Goal: Information Seeking & Learning: Learn about a topic

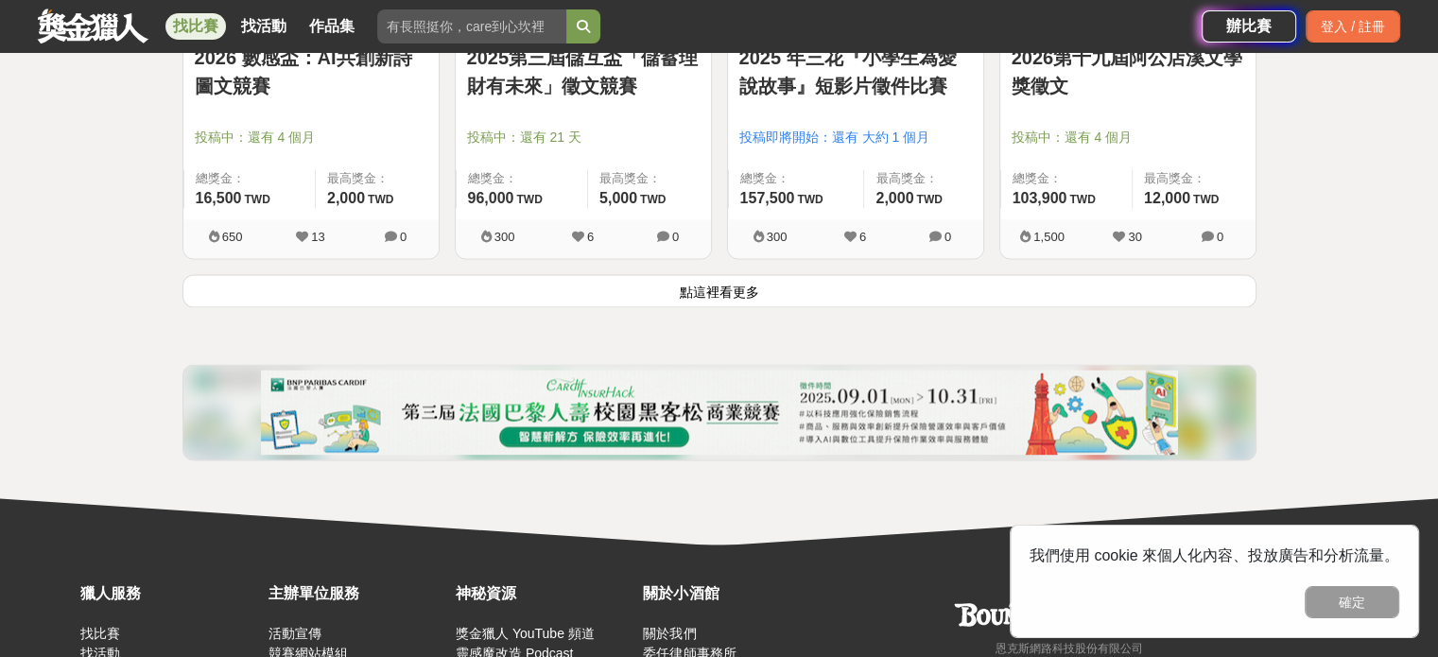
scroll to position [2553, 0]
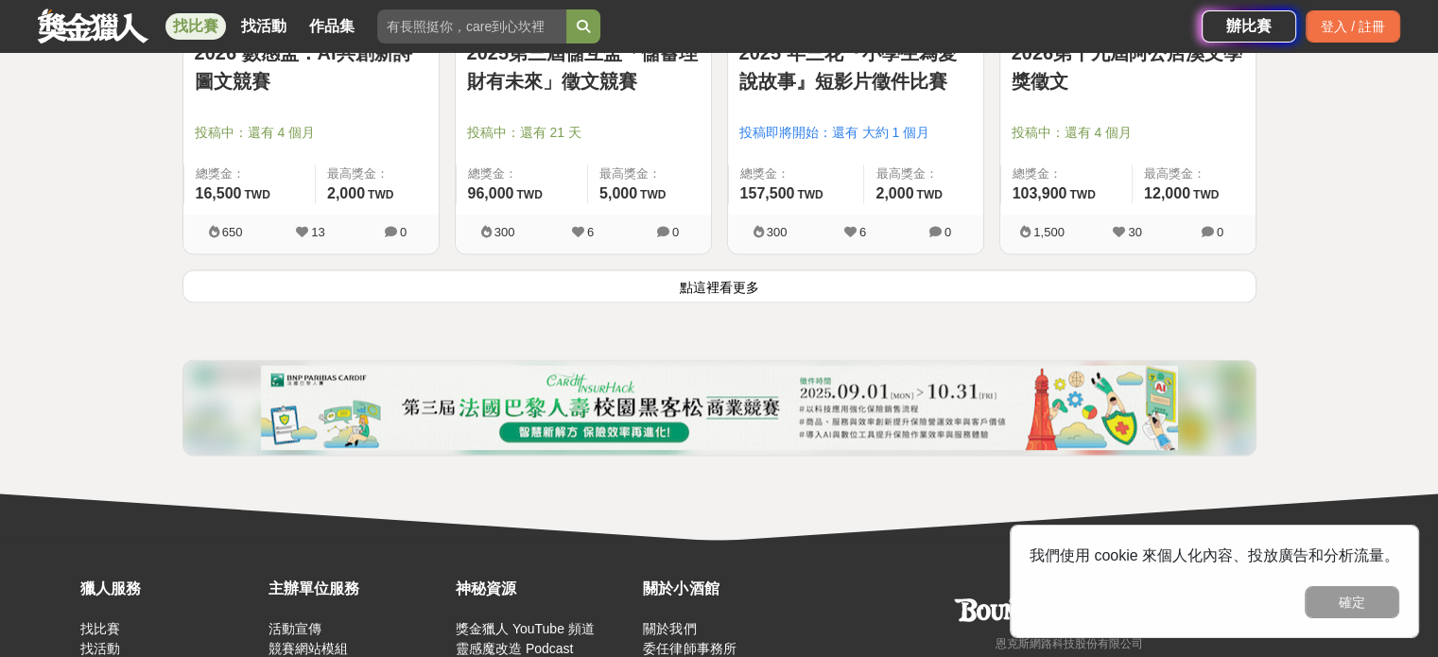
click at [672, 286] on button "點這裡看更多" at bounding box center [719, 285] width 1074 height 33
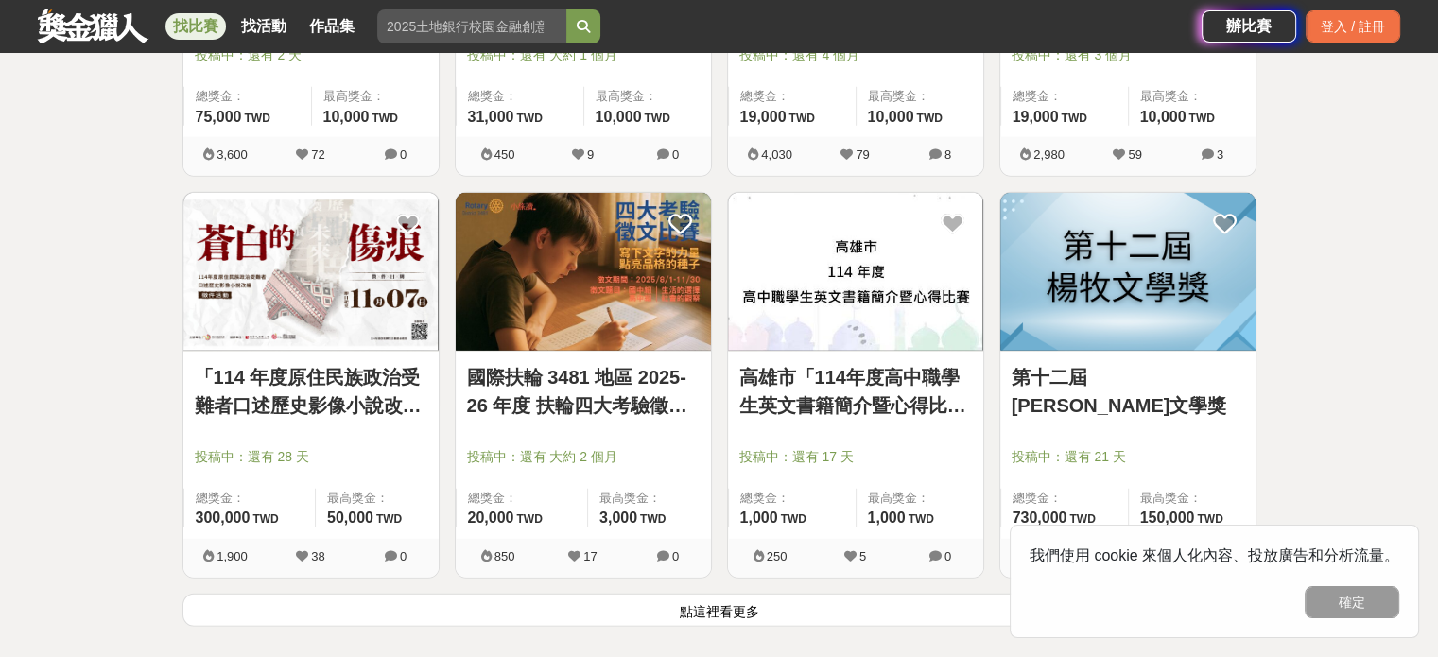
scroll to position [4822, 0]
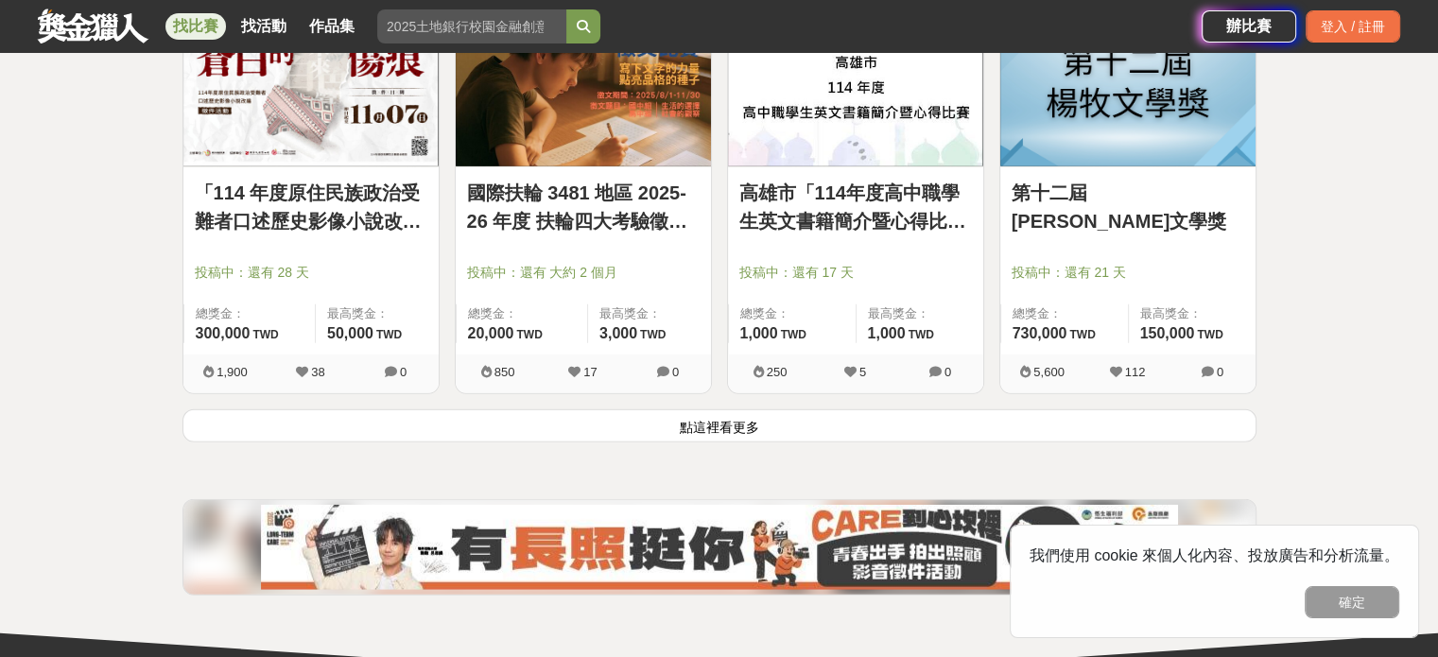
click at [1089, 189] on link "第十二屆[PERSON_NAME]文學獎" at bounding box center [1128, 207] width 233 height 57
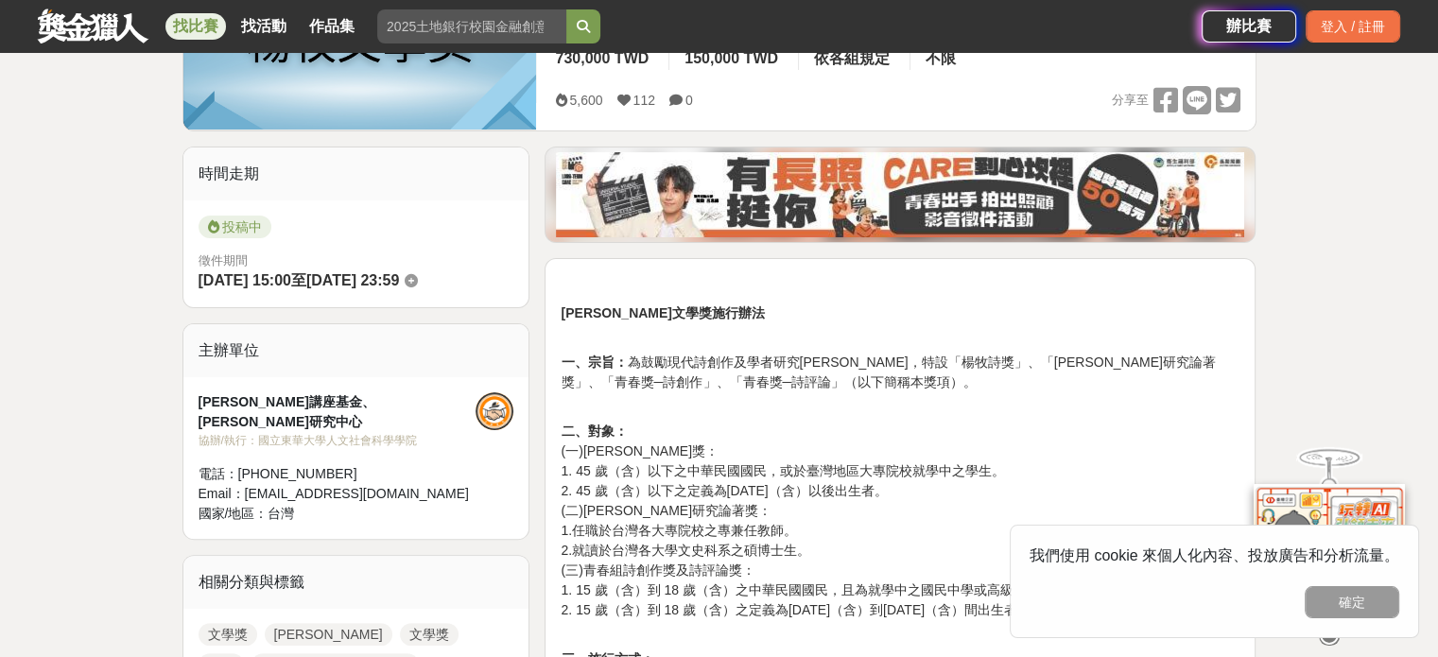
scroll to position [567, 0]
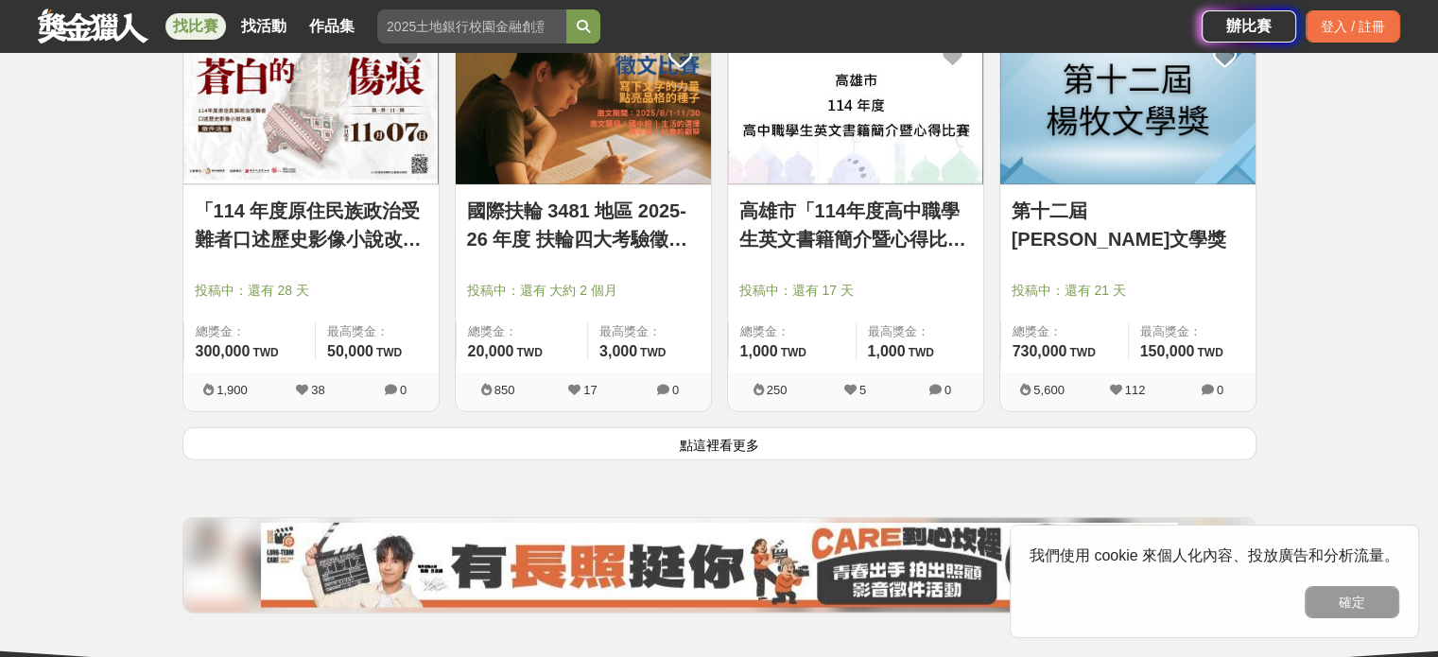
scroll to position [4822, 0]
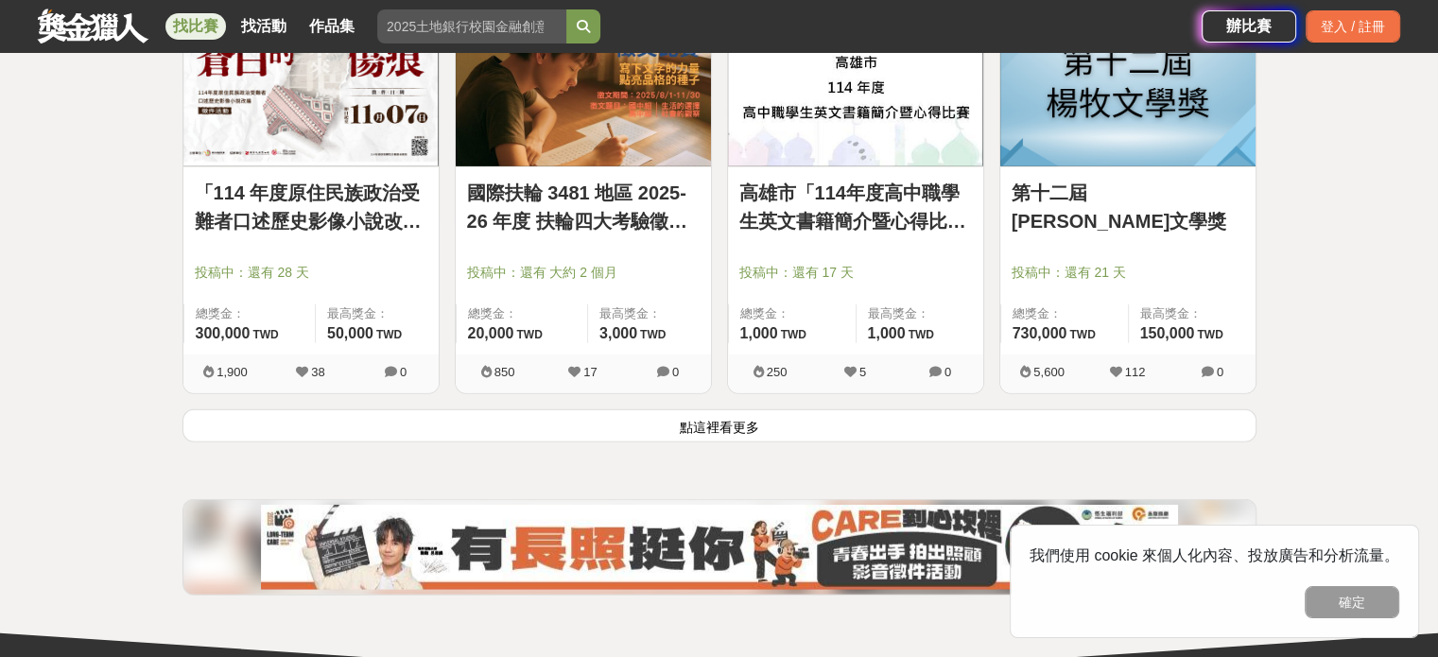
click at [821, 435] on button "點這裡看更多" at bounding box center [719, 425] width 1074 height 33
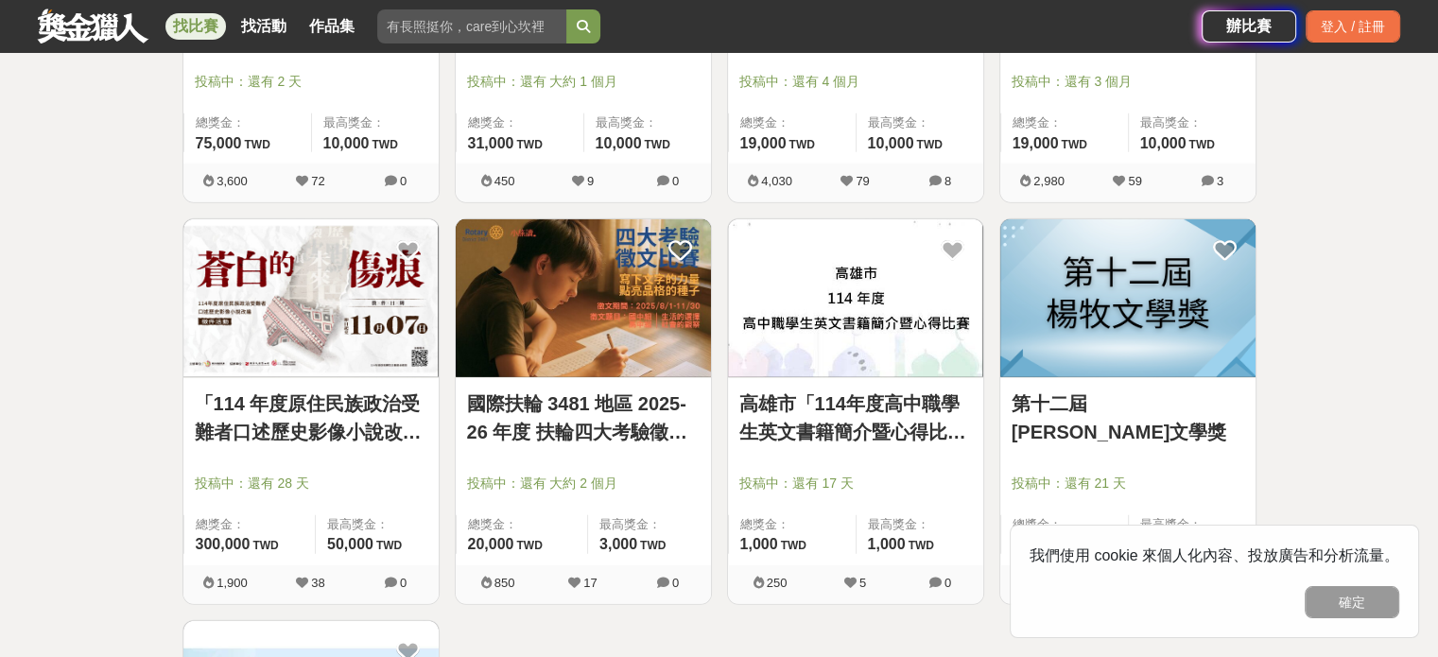
scroll to position [4444, 0]
